Goal: Obtain resource: Obtain resource

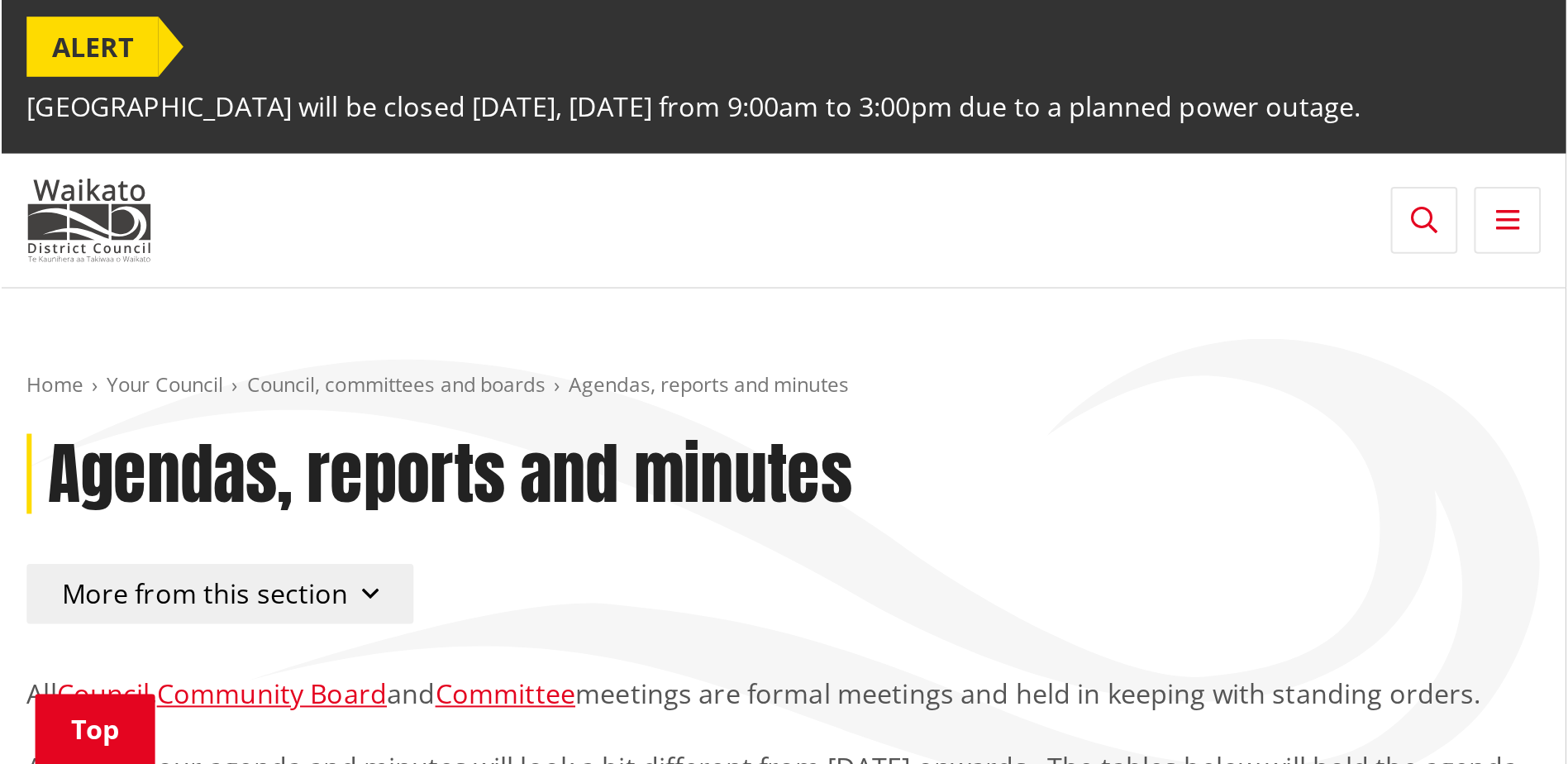
scroll to position [909, 0]
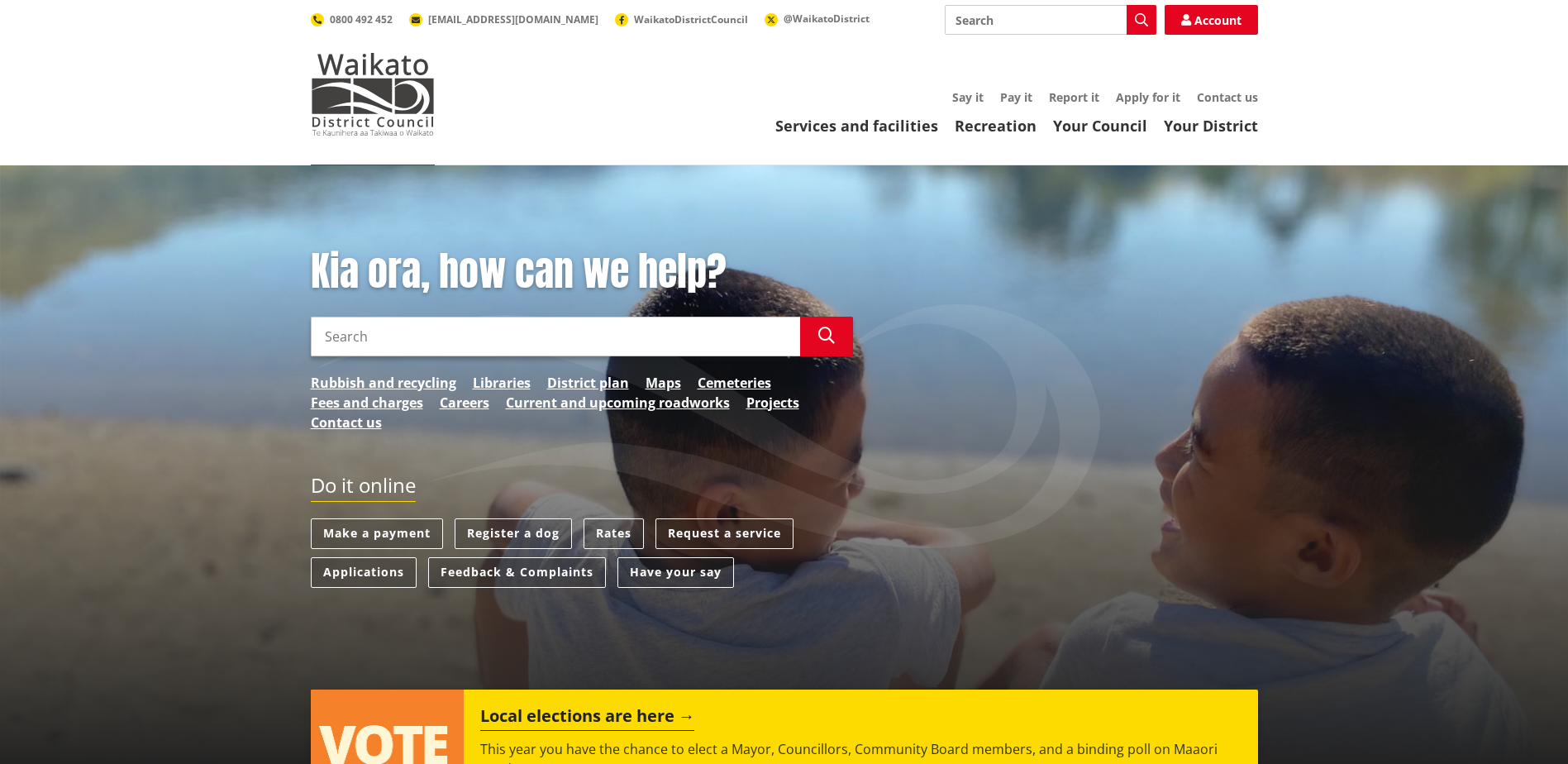
click at [374, 334] on input "Search" at bounding box center [555, 335] width 489 height 39
type input "long term plan"
click at [831, 346] on button "Search" at bounding box center [827, 335] width 53 height 39
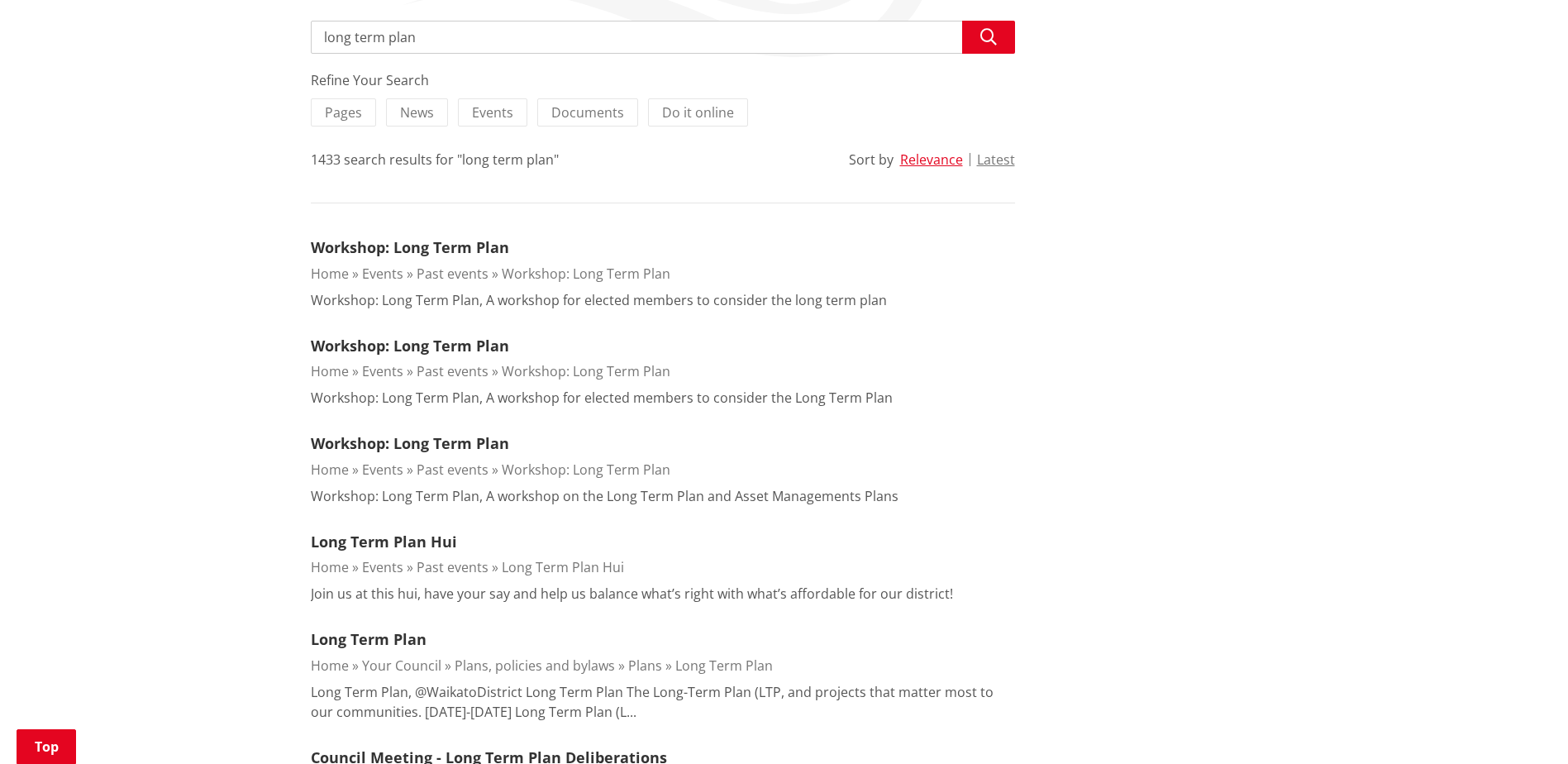
scroll to position [331, 0]
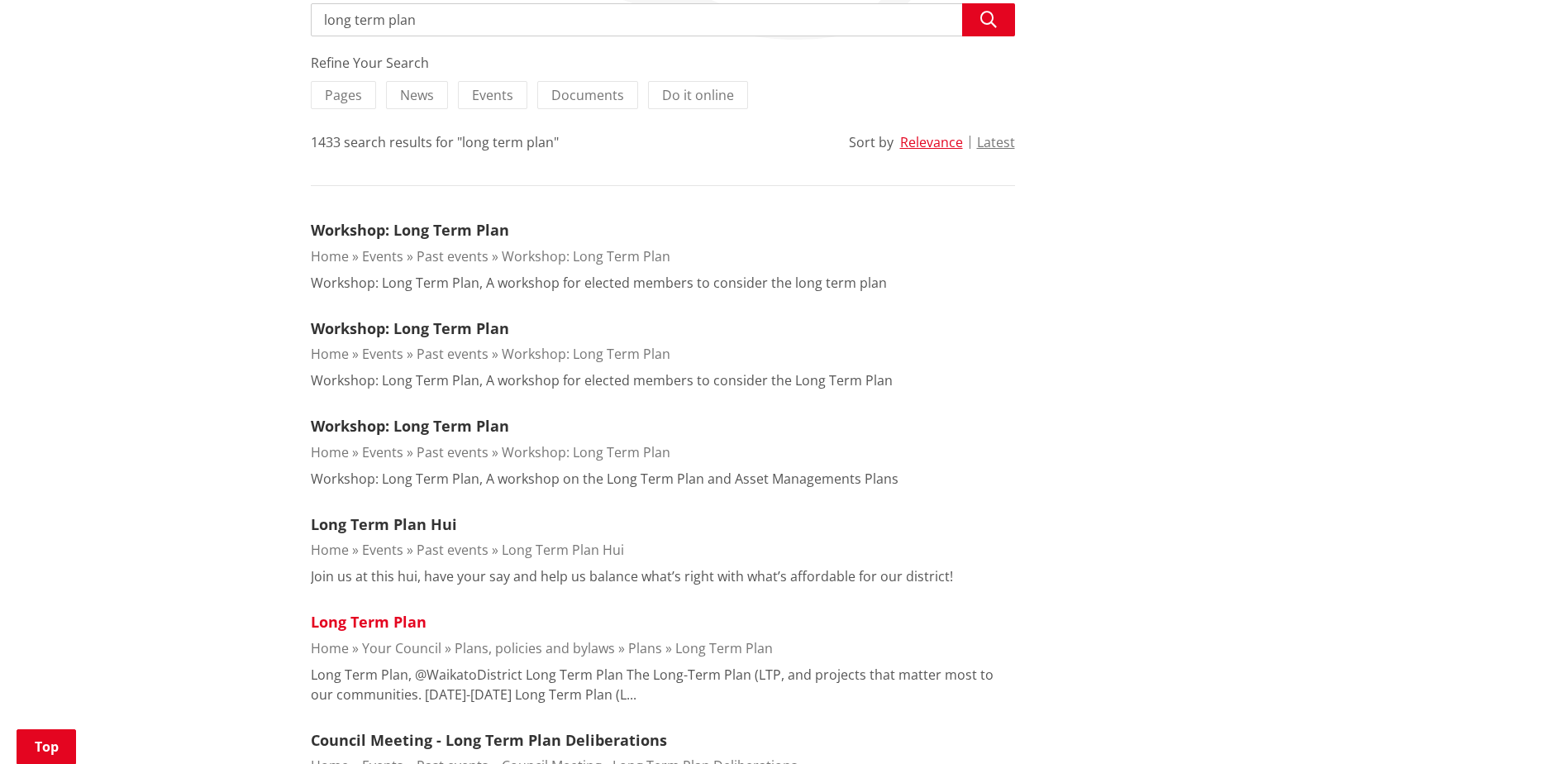
click at [409, 621] on link "Long Term Plan" at bounding box center [368, 621] width 116 height 20
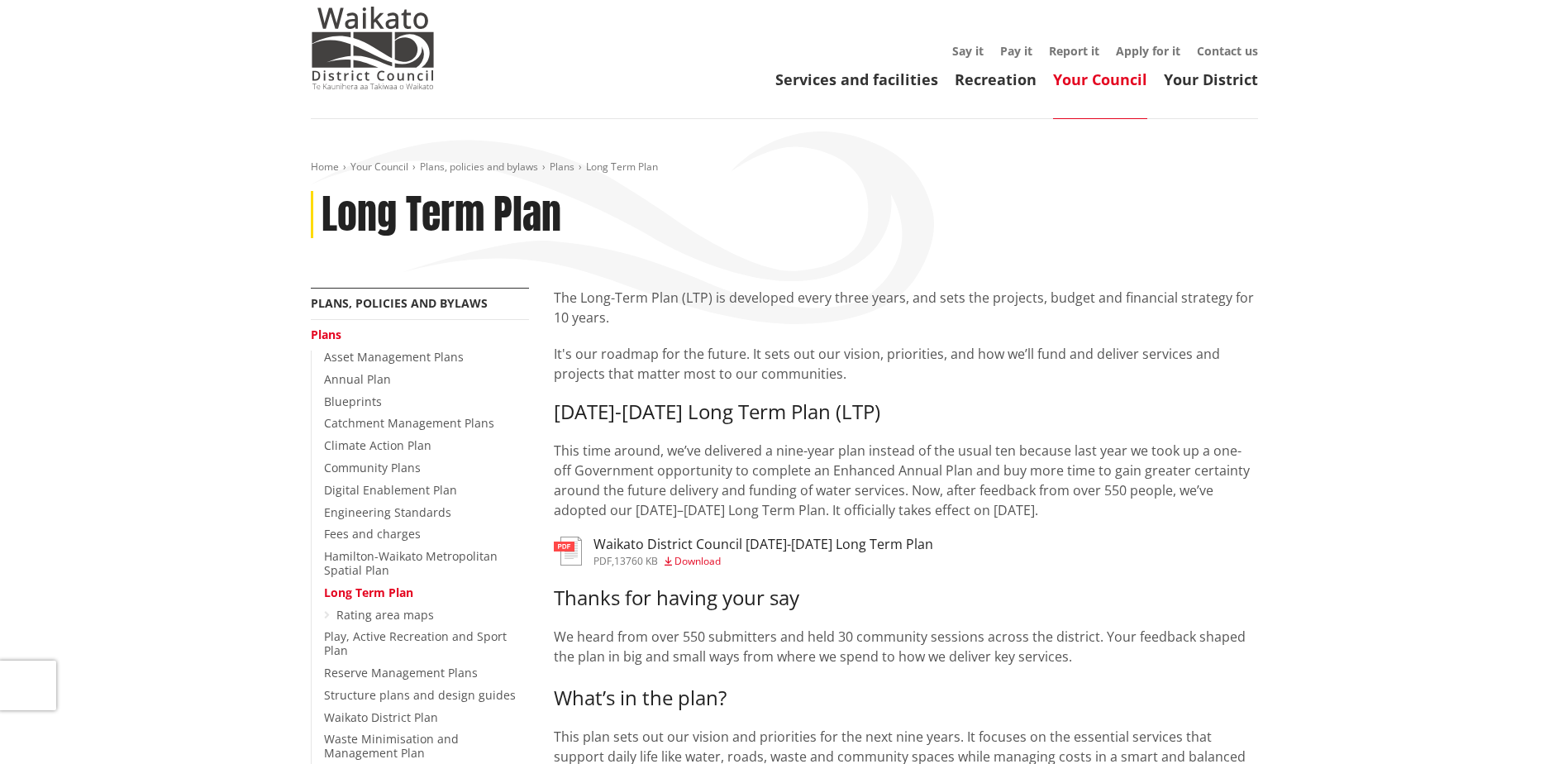
scroll to position [165, 0]
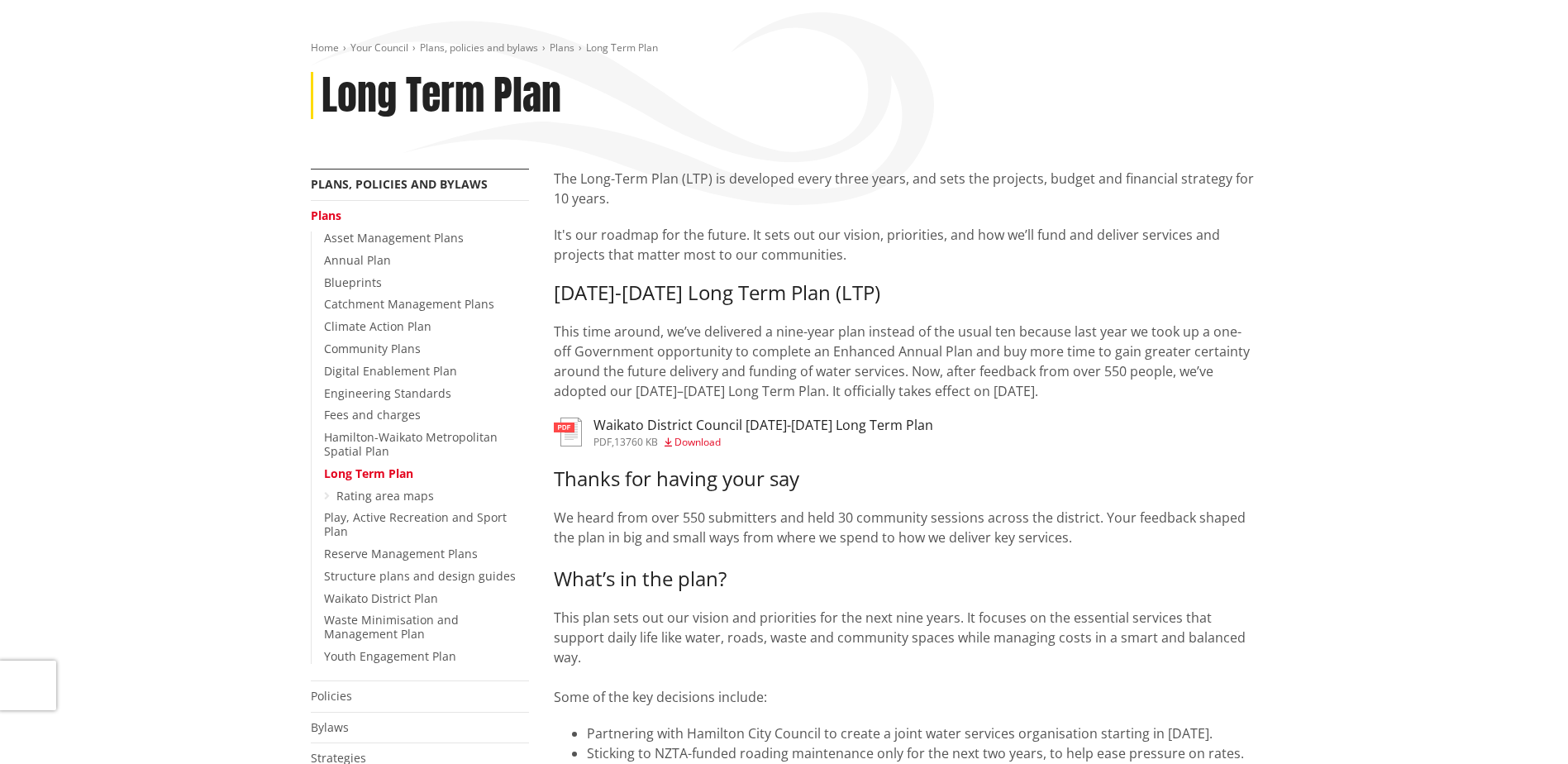
click at [717, 440] on span "Download" at bounding box center [697, 441] width 47 height 14
